Goal: Check status: Check status

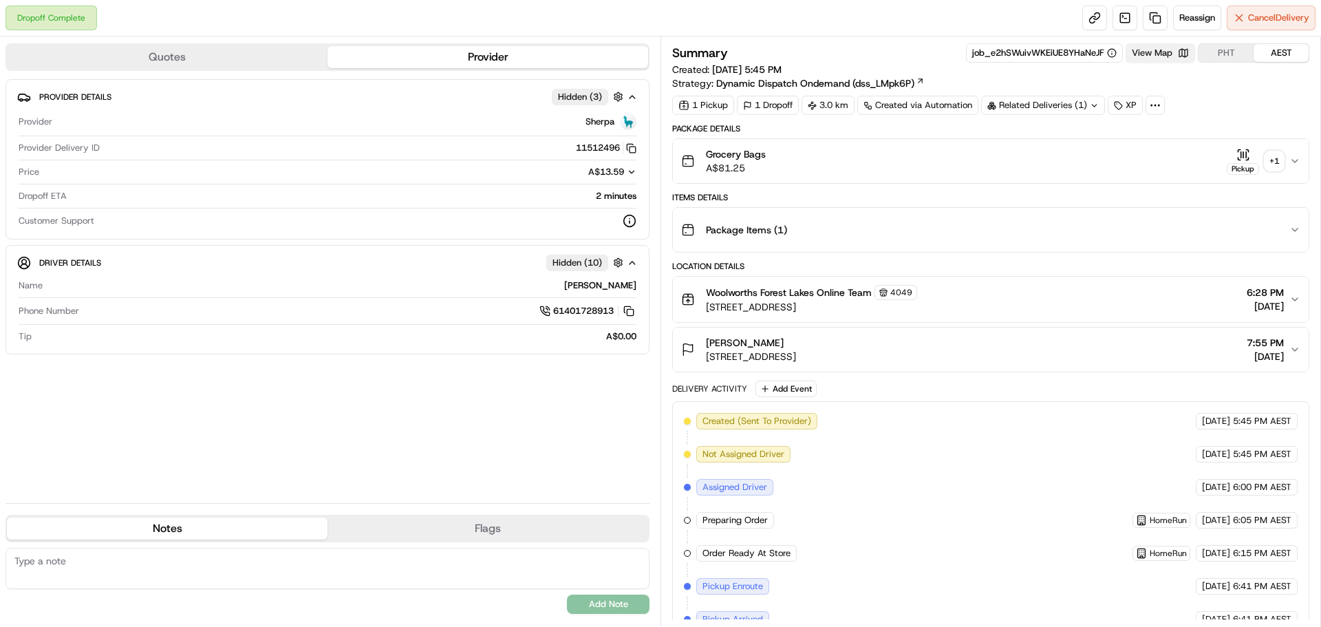
click at [1160, 54] on button "View Map" at bounding box center [1159, 52] width 69 height 19
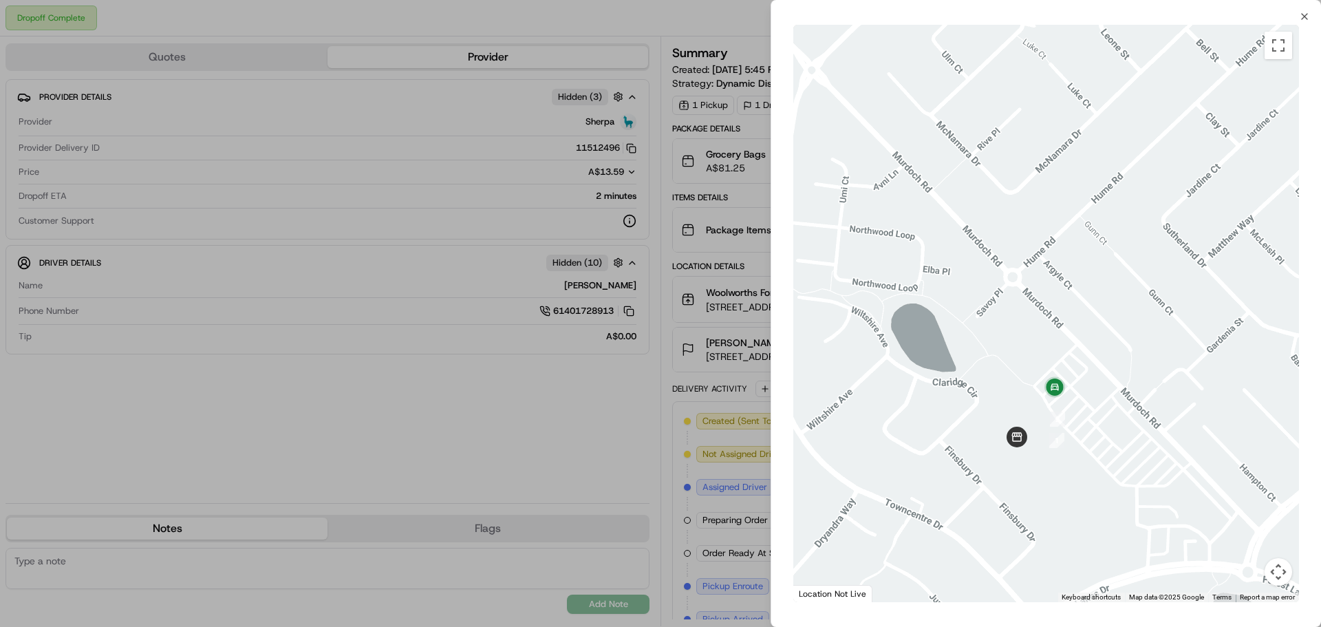
drag, startPoint x: 1061, startPoint y: 491, endPoint x: 1037, endPoint y: 318, distance: 174.9
click at [1037, 318] on div at bounding box center [1046, 313] width 506 height 577
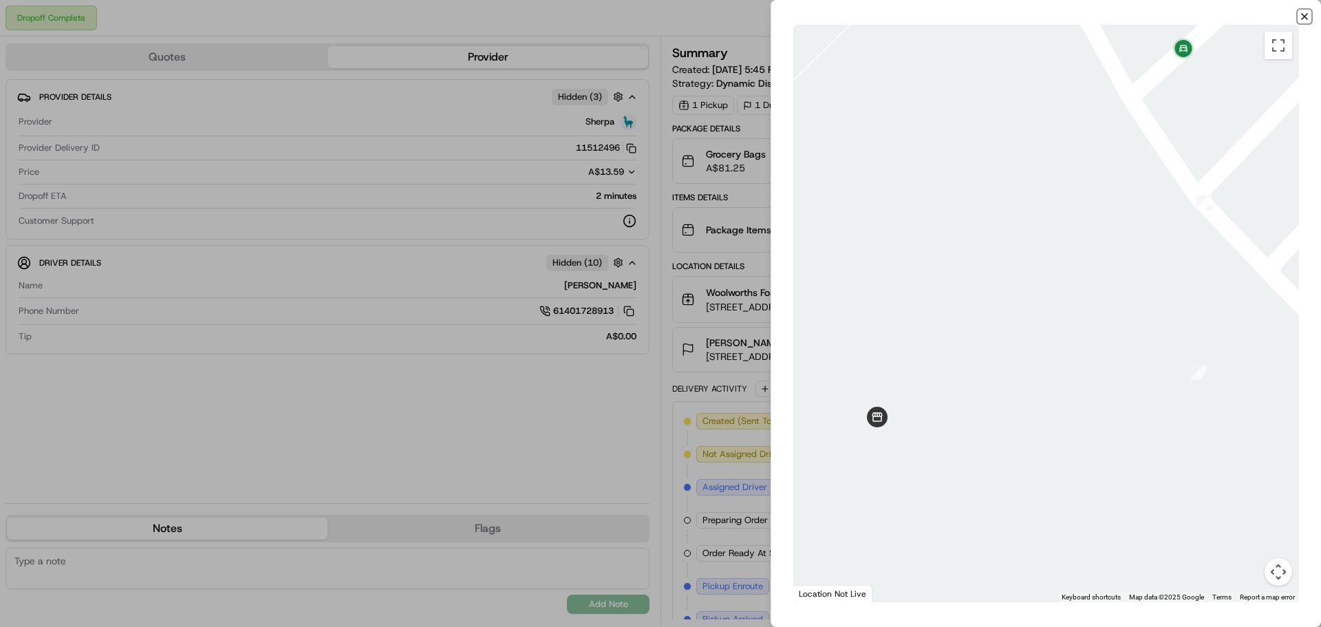
click at [1303, 12] on icon "button" at bounding box center [1304, 16] width 11 height 11
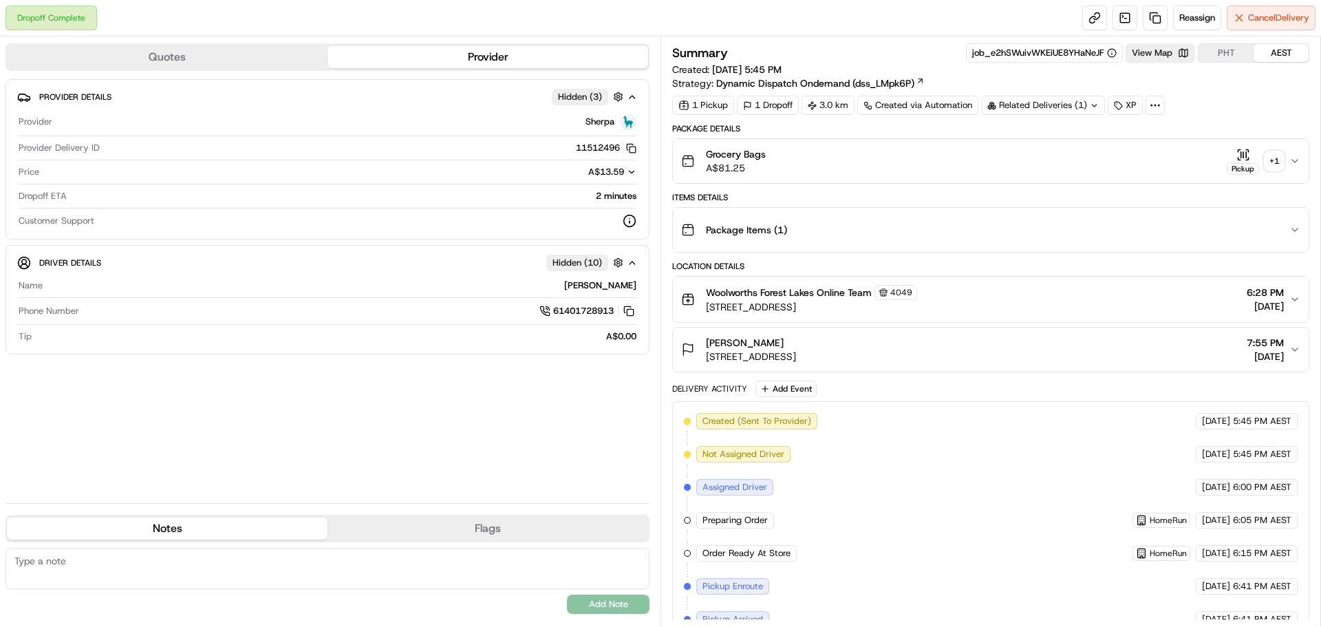
click at [1242, 161] on icon "button" at bounding box center [1243, 155] width 14 height 14
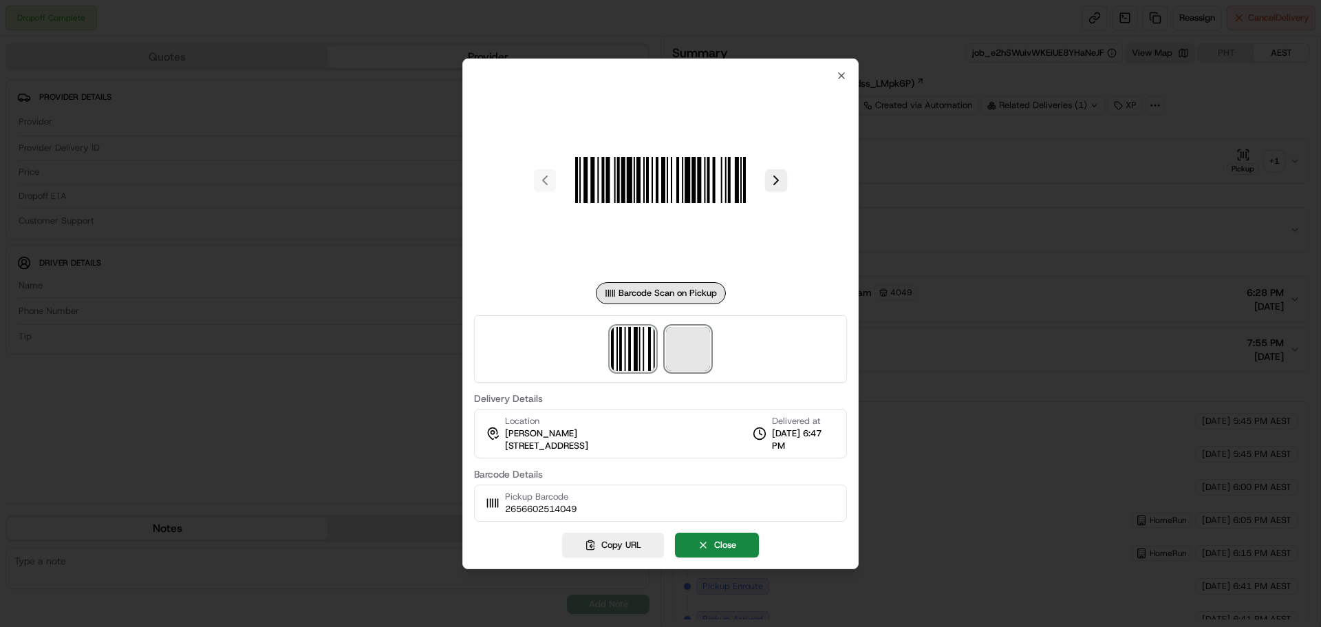
click at [686, 352] on span at bounding box center [688, 349] width 44 height 44
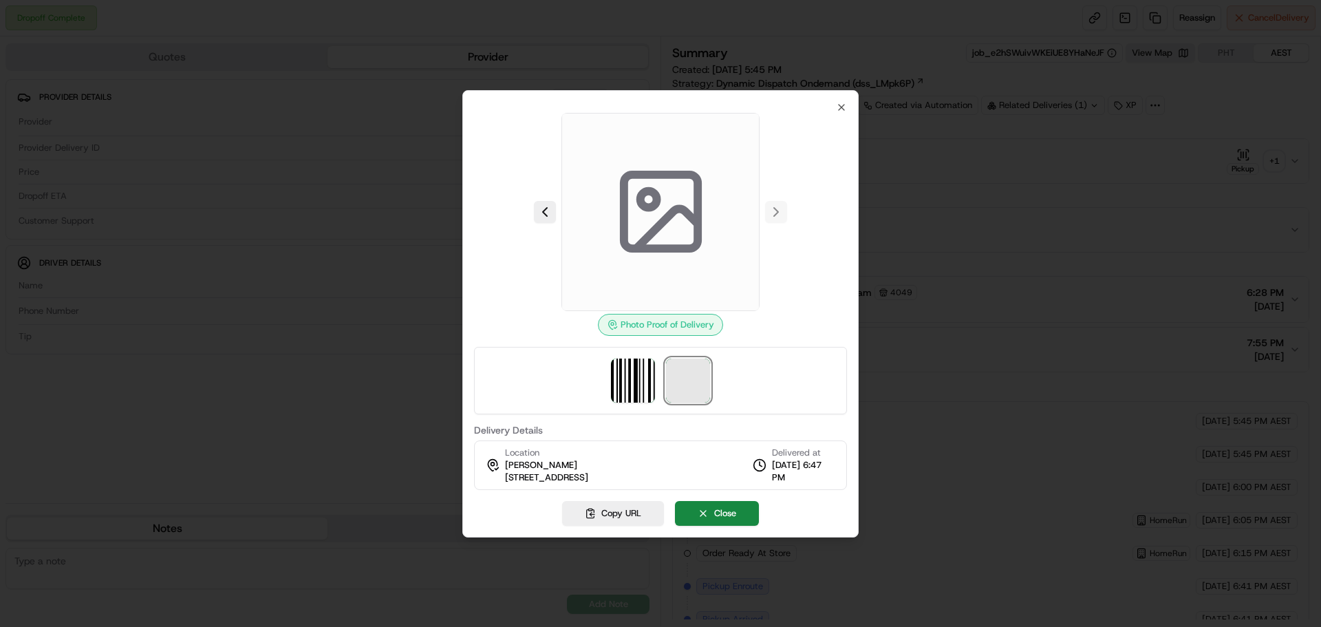
click at [687, 374] on span at bounding box center [688, 380] width 44 height 44
click at [637, 373] on img at bounding box center [633, 380] width 44 height 44
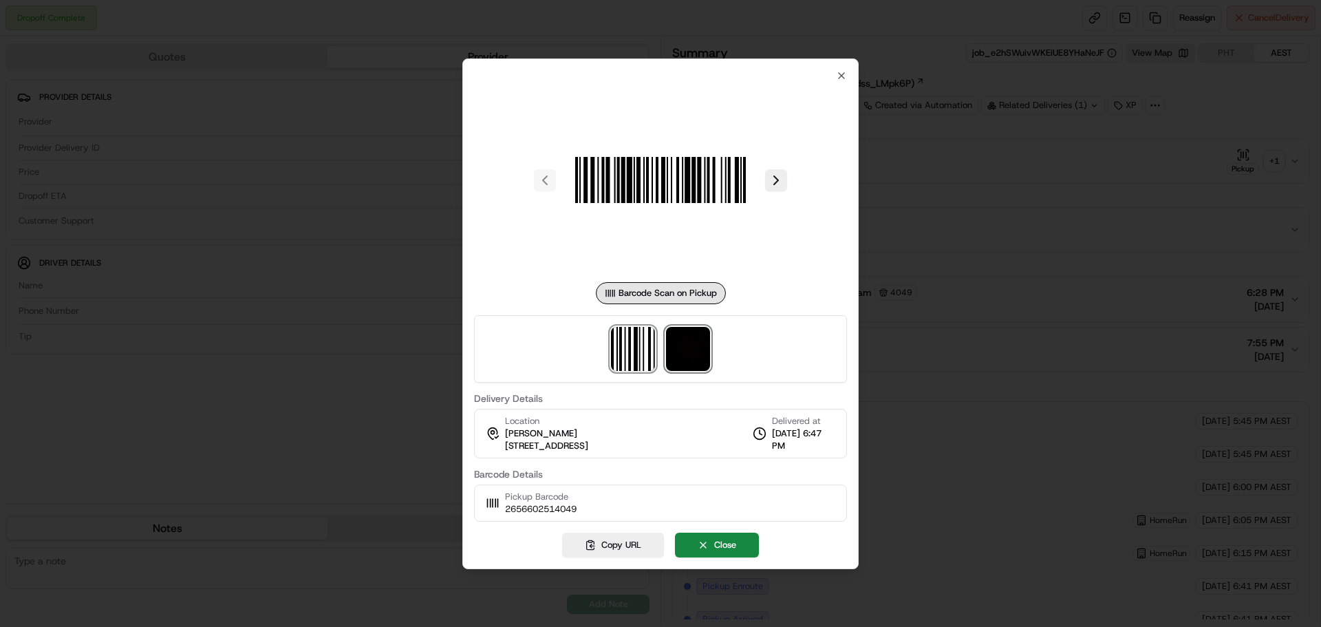
click at [682, 354] on img at bounding box center [688, 349] width 44 height 44
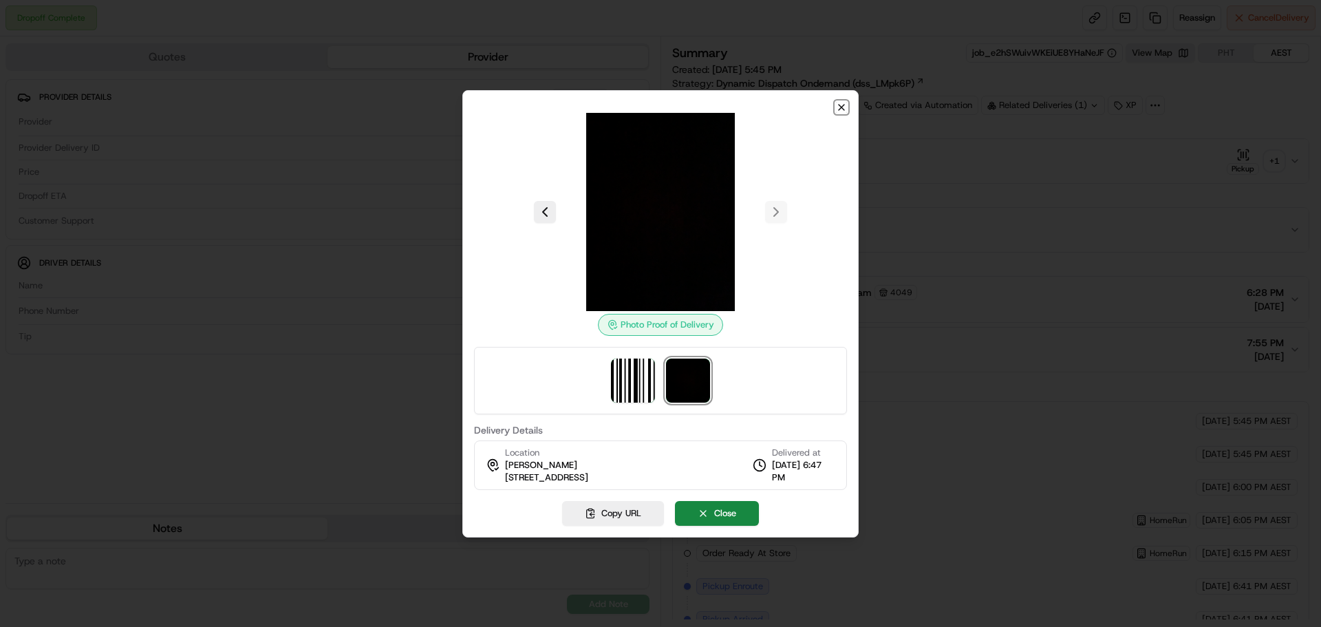
click at [841, 112] on icon "button" at bounding box center [841, 107] width 11 height 11
